Goal: Navigation & Orientation: Find specific page/section

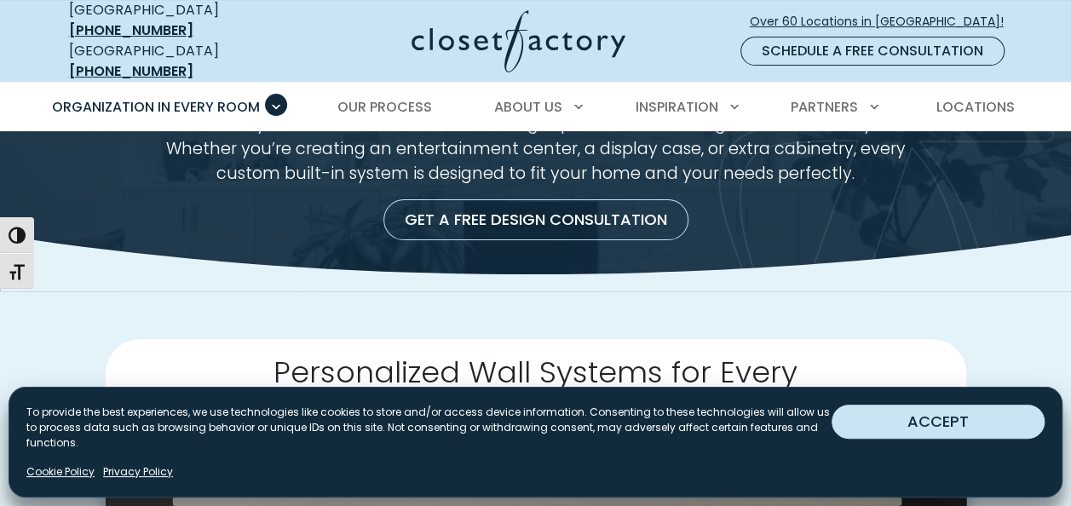
click at [925, 420] on button "ACCEPT" at bounding box center [937, 422] width 213 height 34
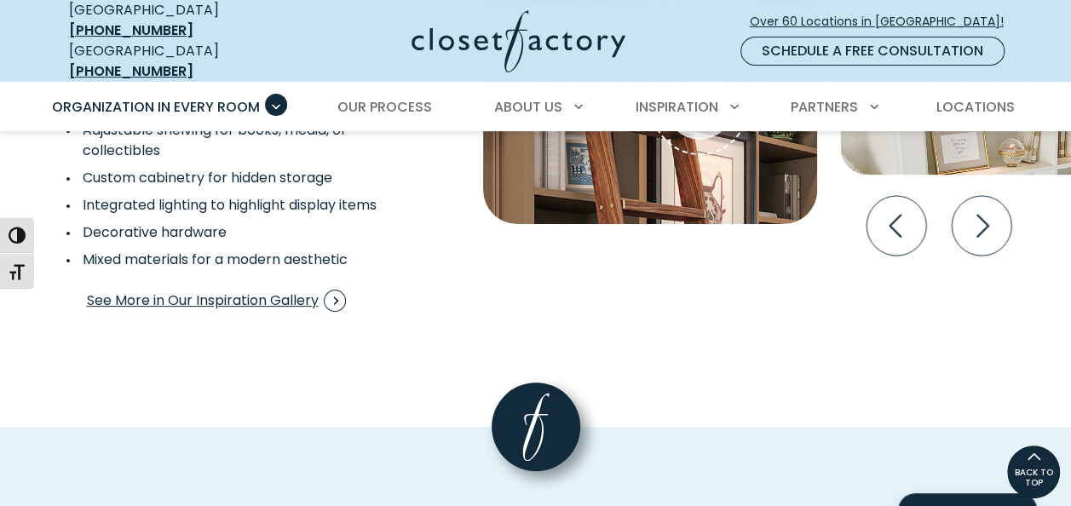
scroll to position [3022, 0]
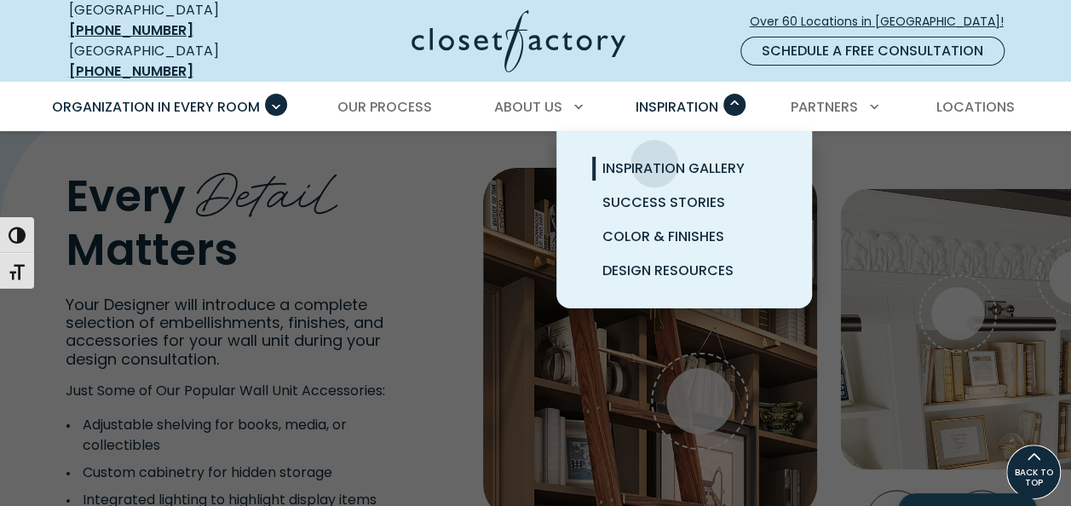
click at [654, 158] on span "Inspiration Gallery" at bounding box center [673, 168] width 142 height 20
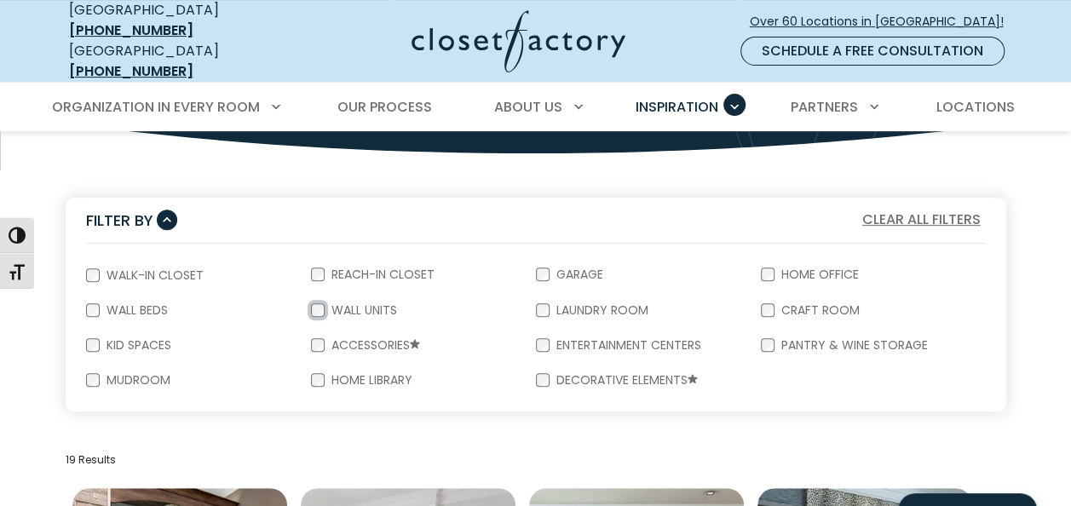
scroll to position [264, 0]
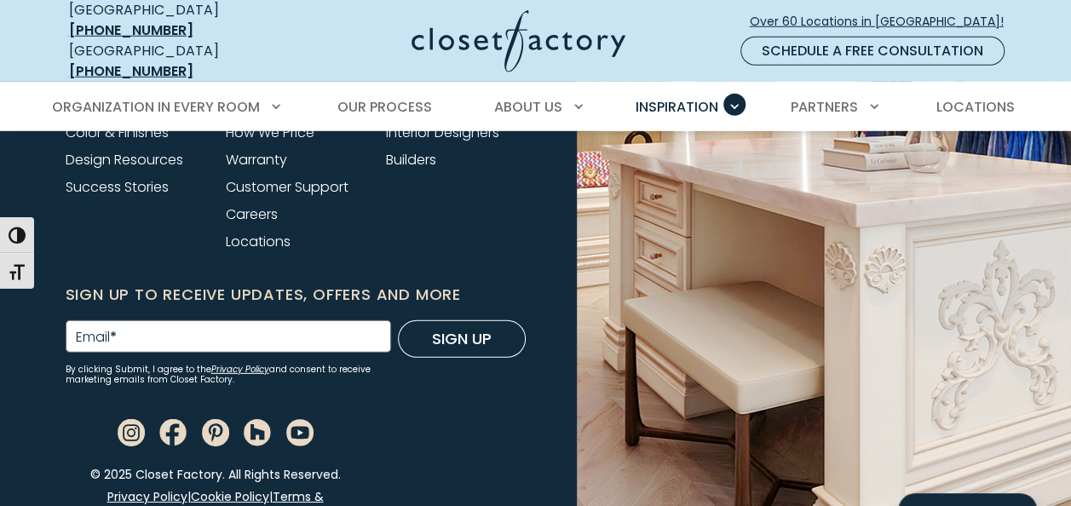
scroll to position [2425, 0]
